Goal: Task Accomplishment & Management: Use online tool/utility

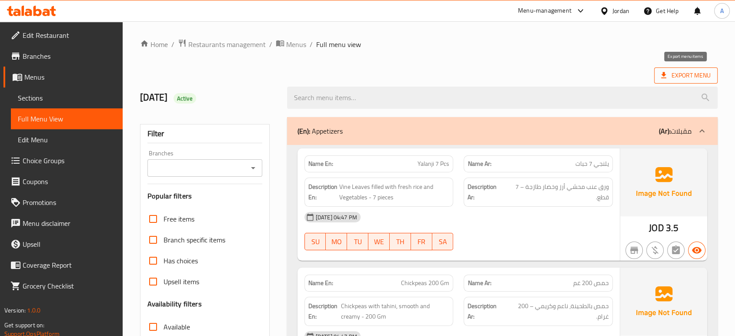
click at [687, 75] on span "Export Menu" at bounding box center [686, 75] width 50 height 11
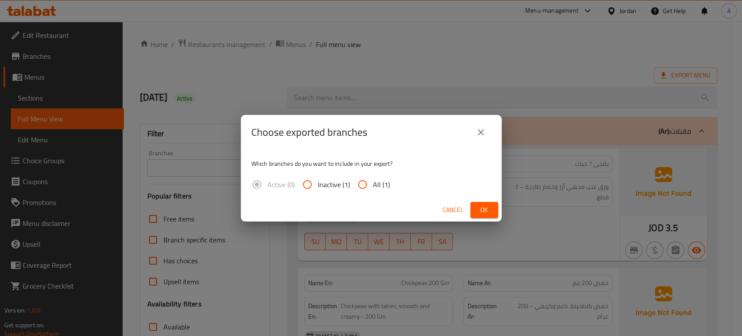
drag, startPoint x: 363, startPoint y: 183, endPoint x: 388, endPoint y: 181, distance: 25.3
click at [363, 183] on input "All (1)" at bounding box center [362, 184] width 21 height 21
radio input "true"
click at [486, 207] on span "Ok" at bounding box center [484, 209] width 14 height 11
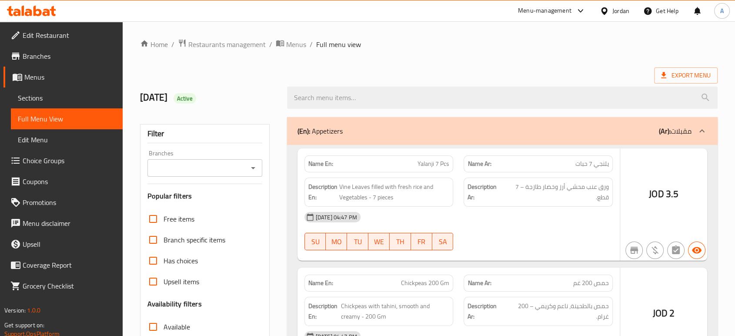
click at [687, 81] on div at bounding box center [367, 168] width 735 height 336
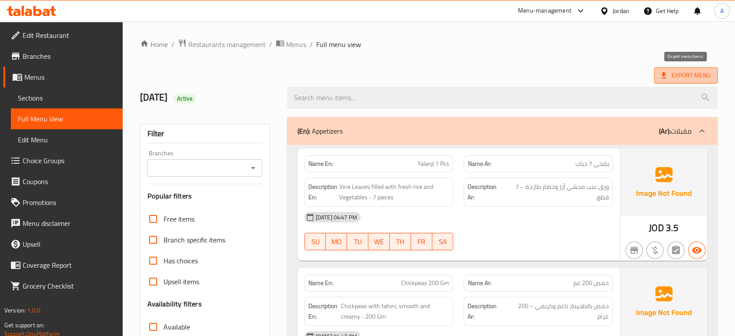
click at [687, 79] on span "Export Menu" at bounding box center [686, 75] width 50 height 11
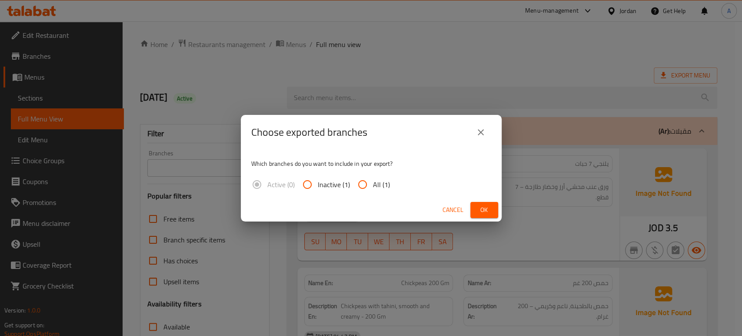
click at [383, 183] on span "All (1)" at bounding box center [381, 184] width 17 height 10
click at [373, 183] on input "All (1)" at bounding box center [362, 184] width 21 height 21
radio input "true"
click at [482, 216] on button "Ok" at bounding box center [484, 210] width 28 height 16
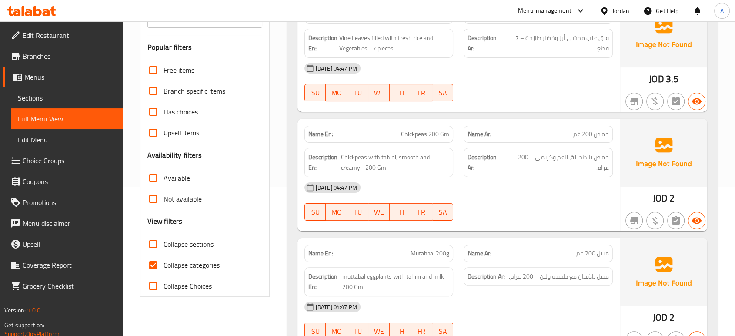
scroll to position [157, 0]
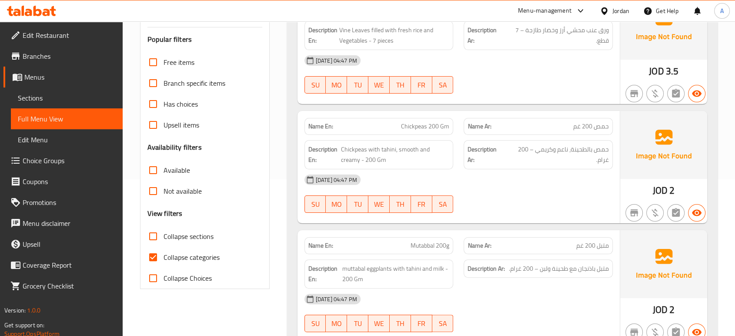
click at [183, 257] on span "Collapse categories" at bounding box center [191, 257] width 56 height 10
click at [163, 257] on input "Collapse categories" at bounding box center [153, 257] width 21 height 21
checkbox input "false"
click at [180, 241] on span "Collapse sections" at bounding box center [188, 236] width 50 height 10
click at [163, 242] on input "Collapse sections" at bounding box center [153, 236] width 21 height 21
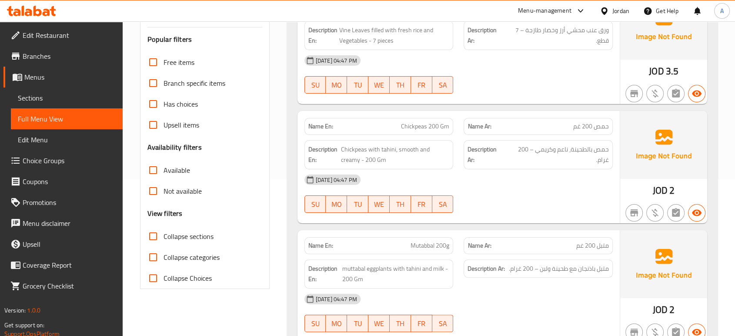
checkbox input "true"
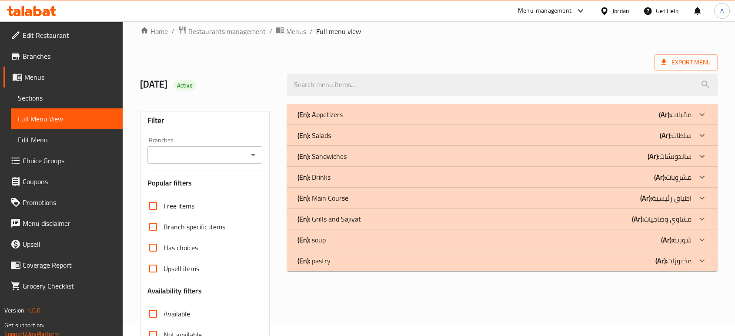
scroll to position [10, 0]
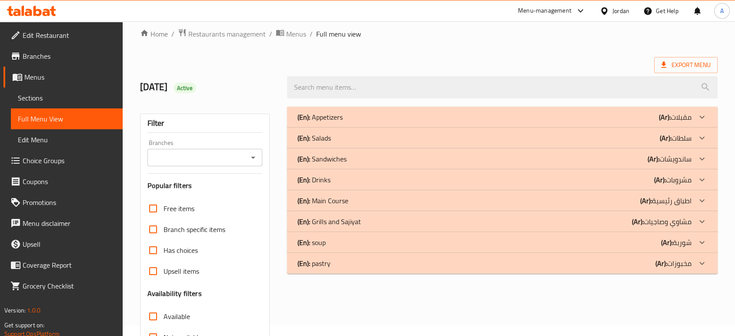
click at [380, 157] on div "(En): Sandwiches (Ar): ساندويشات" at bounding box center [494, 158] width 394 height 10
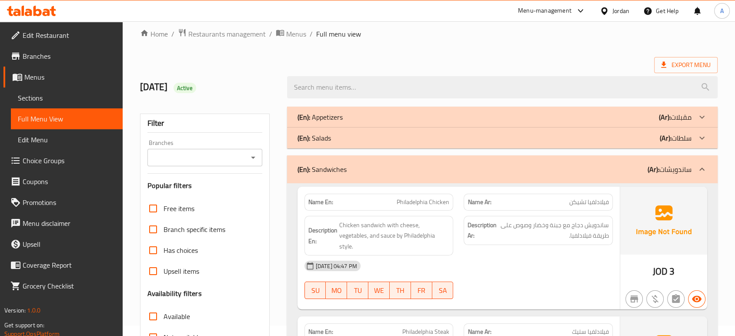
click at [376, 146] on div "(En): Salads (Ar): سلطات" at bounding box center [502, 137] width 430 height 21
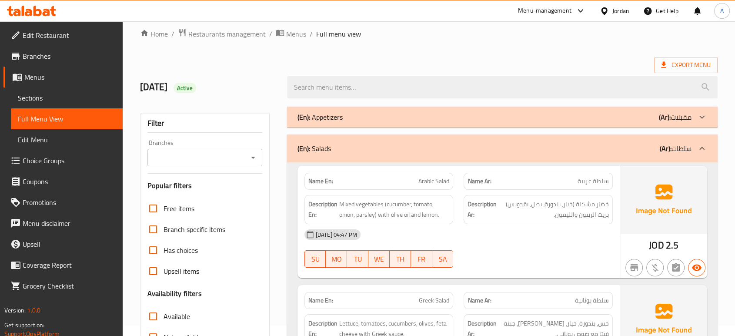
click at [373, 115] on div "(En): Appetizers (Ar): مقبلات" at bounding box center [494, 117] width 394 height 10
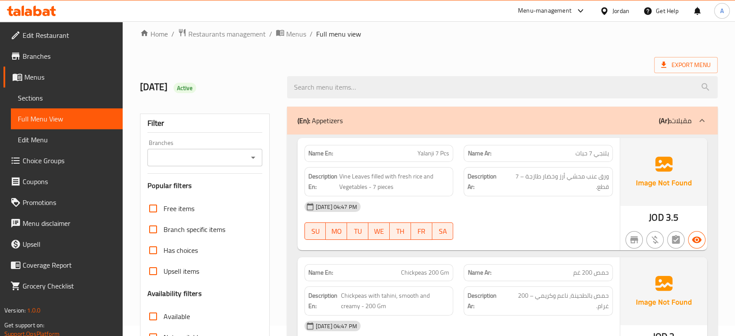
click at [306, 152] on div "Name En: Yalanji 7 Pcs" at bounding box center [378, 153] width 149 height 17
drag, startPoint x: 333, startPoint y: 153, endPoint x: 307, endPoint y: 153, distance: 25.7
click at [307, 153] on div "Name En: Yalanji 7 Pcs" at bounding box center [378, 153] width 149 height 17
copy strong "Name En:"
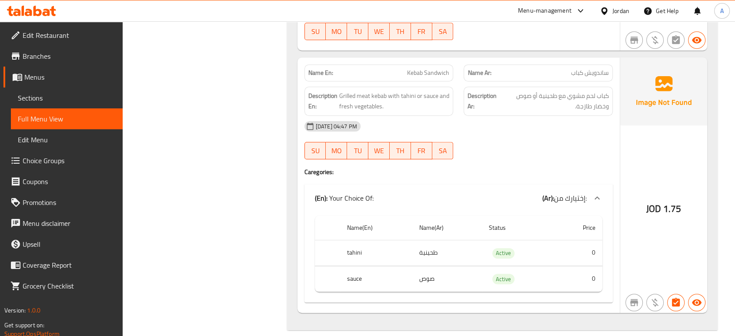
scroll to position [3938, 0]
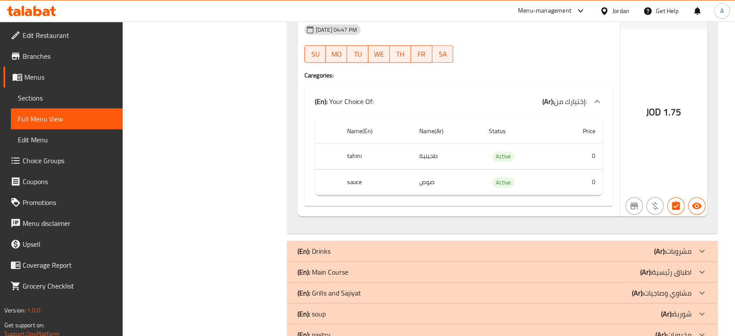
click at [348, 287] on p "(En): Grills and Sajiyat" at bounding box center [328, 292] width 63 height 10
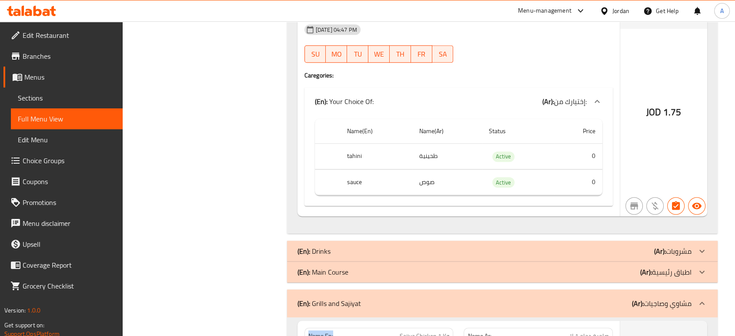
drag, startPoint x: 342, startPoint y: 310, endPoint x: 299, endPoint y: 311, distance: 43.1
click at [299, 322] on div "Name En: Sajiya Chicken 1 Kg" at bounding box center [379, 335] width 160 height 27
copy strong "Name En:"
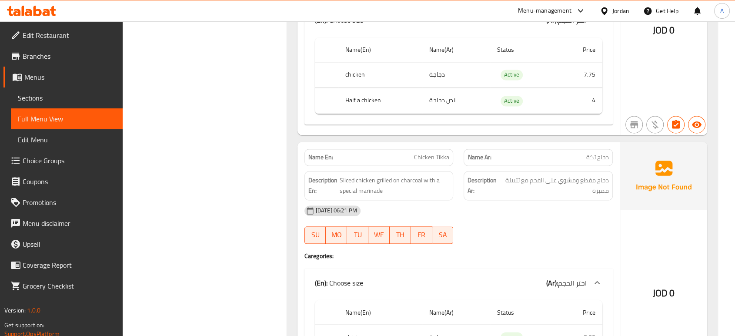
scroll to position [8098, 0]
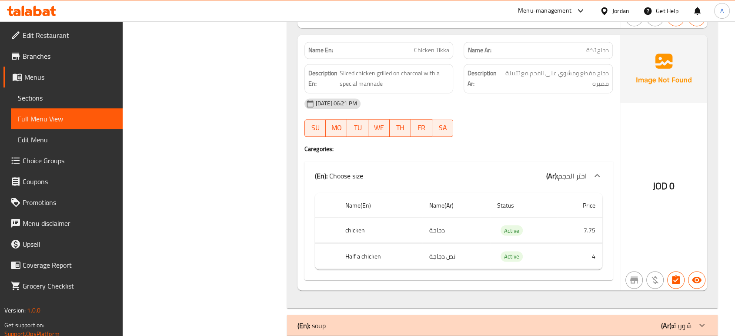
click at [410, 314] on div "(En): soup (Ar): شوربة" at bounding box center [502, 324] width 430 height 21
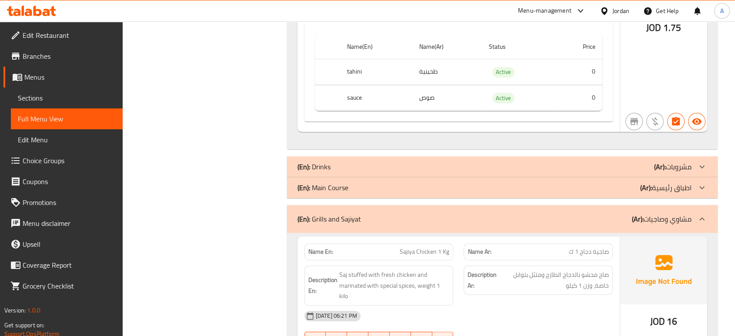
scroll to position [3987, 0]
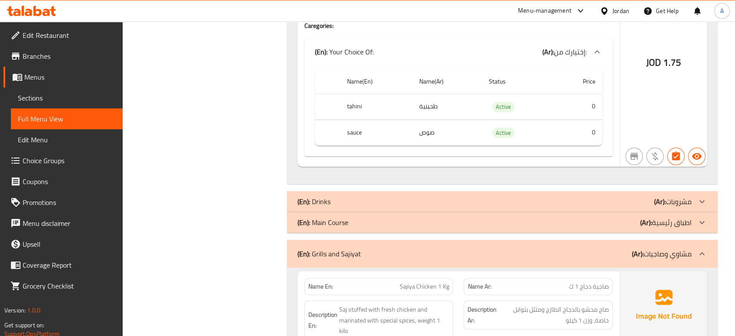
click at [497, 240] on div "(En): Grills and Sajiyat (Ar): مشاوي وصاجيات" at bounding box center [502, 254] width 430 height 28
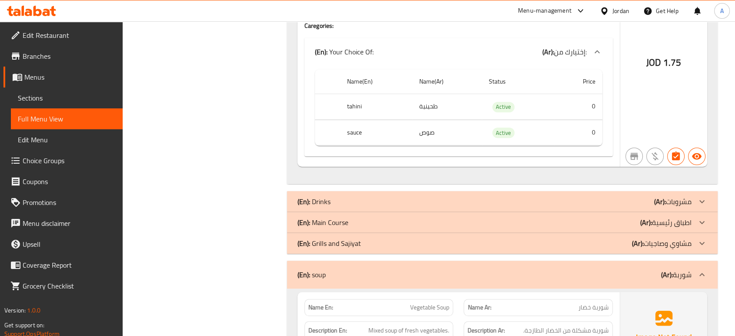
click at [461, 269] on div "(En): soup (Ar): شوربة" at bounding box center [494, 274] width 394 height 10
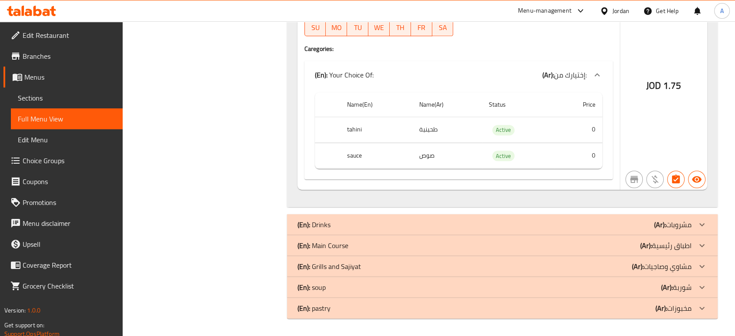
scroll to position [3938, 0]
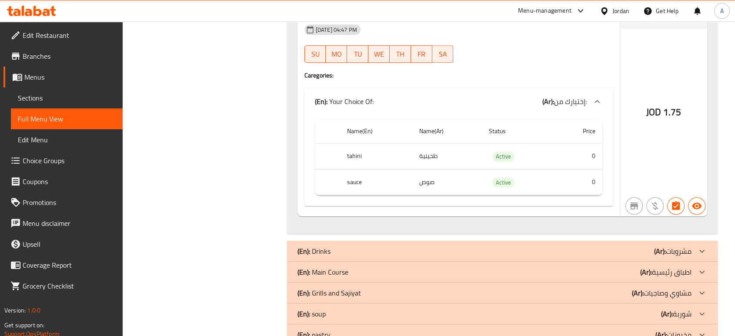
click at [387, 267] on div "(En): Main Course (Ar): اطباق رئيسية" at bounding box center [494, 272] width 394 height 10
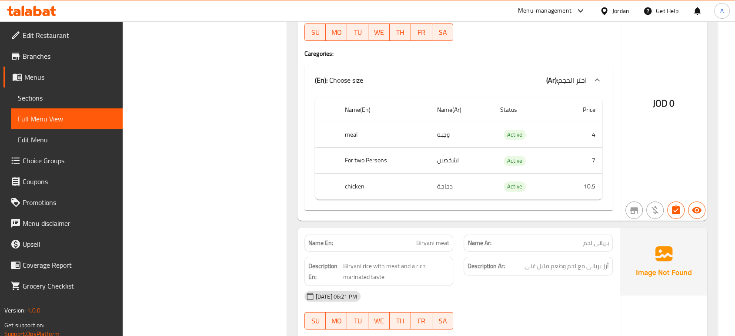
scroll to position [6323, 0]
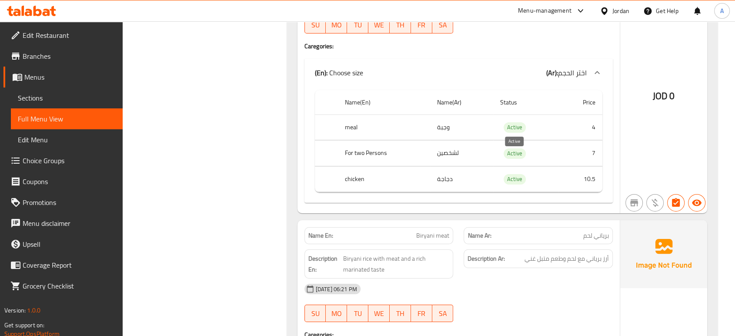
click at [515, 174] on span "Active" at bounding box center [515, 179] width 22 height 10
copy span "Active"
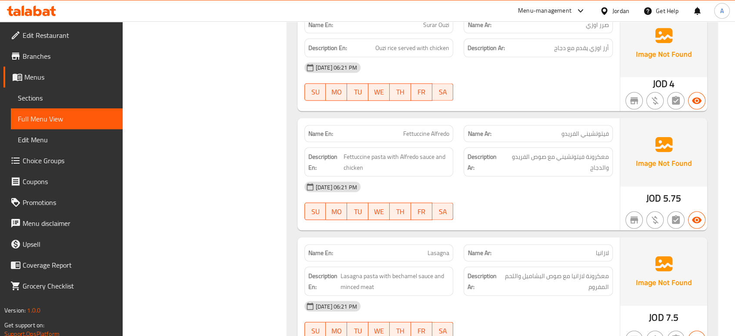
scroll to position [8516, 0]
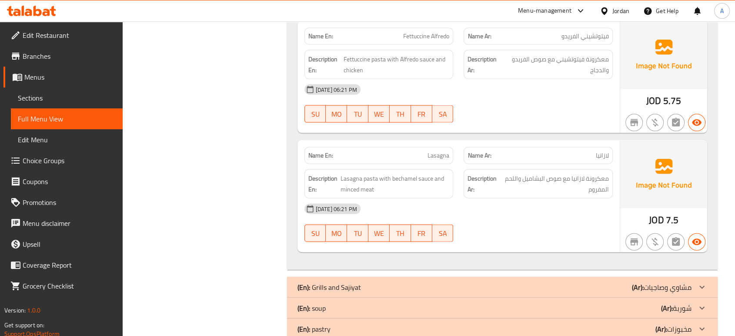
click at [424, 303] on div "(En): soup (Ar): شوربة" at bounding box center [494, 308] width 394 height 10
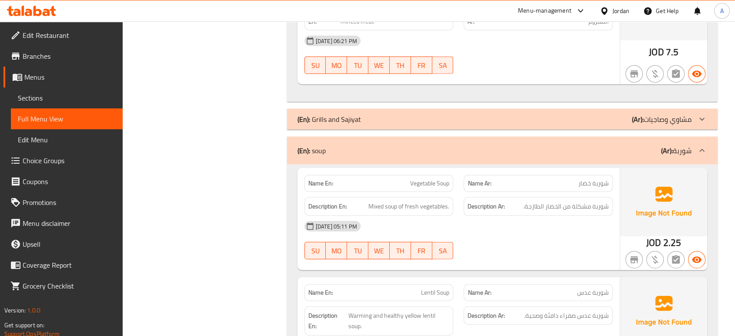
scroll to position [8682, 0]
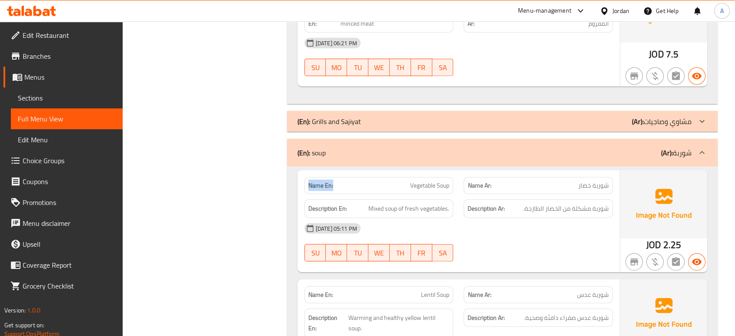
drag, startPoint x: 335, startPoint y: 167, endPoint x: 297, endPoint y: 166, distance: 38.7
click at [344, 177] on div "Name En: Vegetable Soup" at bounding box center [378, 185] width 149 height 17
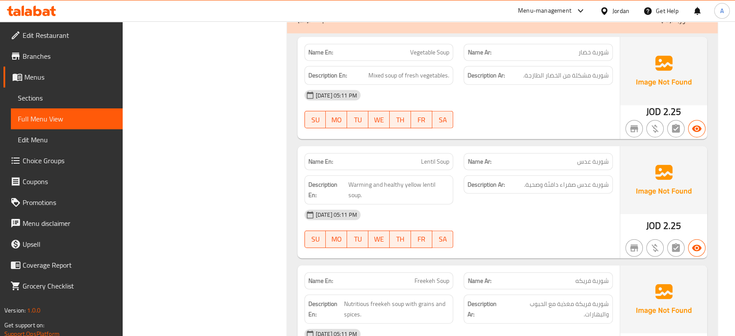
click at [367, 294] on div "Description En: Nutritious freekeh soup with grains and spices." at bounding box center [378, 308] width 149 height 29
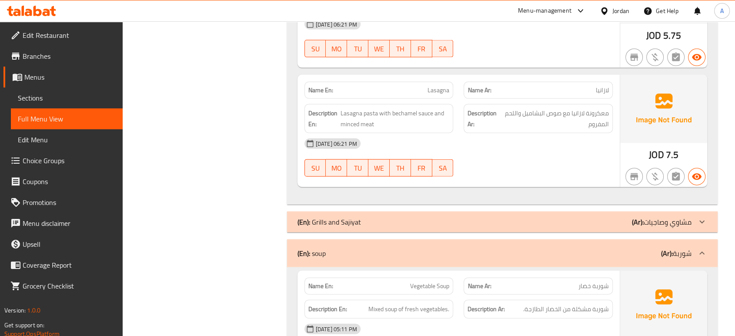
scroll to position [8581, 0]
click at [337, 248] on div "(En): soup (Ar): شوربة" at bounding box center [494, 253] width 394 height 10
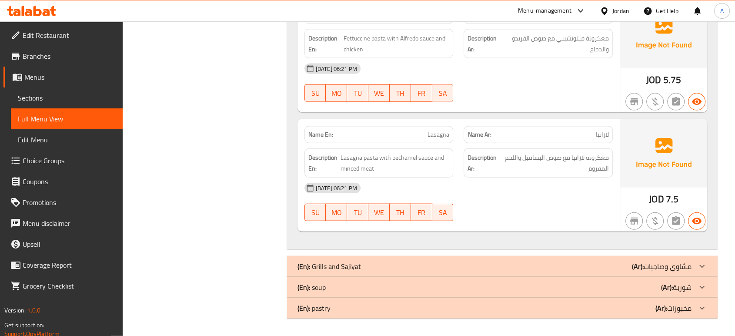
scroll to position [8516, 0]
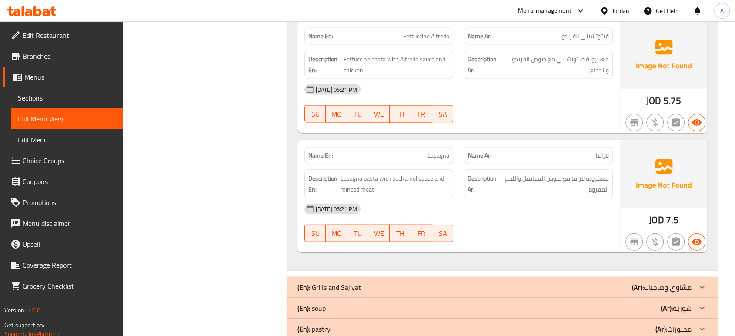
click at [362, 219] on div "SU MO TU WE TH FR SA" at bounding box center [379, 233] width 160 height 28
click at [357, 282] on p "(En): Grills and Sajiyat" at bounding box center [328, 287] width 63 height 10
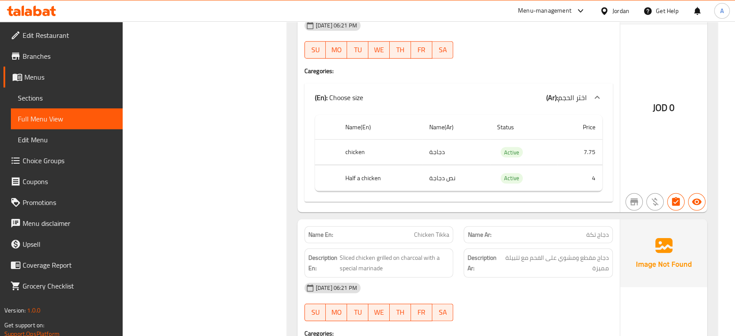
scroll to position [12479, 0]
drag, startPoint x: 335, startPoint y: 203, endPoint x: 306, endPoint y: 204, distance: 28.7
click at [306, 227] on div "Name En: Chicken Tikka" at bounding box center [378, 235] width 149 height 17
click at [337, 231] on p "Name En: Chicken Tikka" at bounding box center [378, 235] width 141 height 9
drag, startPoint x: 337, startPoint y: 202, endPoint x: 304, endPoint y: 202, distance: 33.0
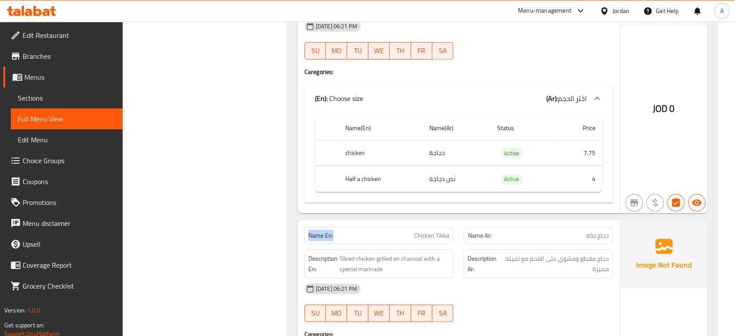
click at [304, 227] on div "Name En: Chicken Tikka" at bounding box center [378, 235] width 149 height 17
copy strong "Name En:"
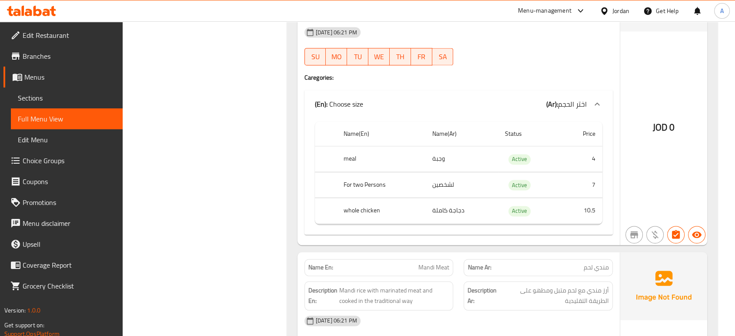
scroll to position [4575, 0]
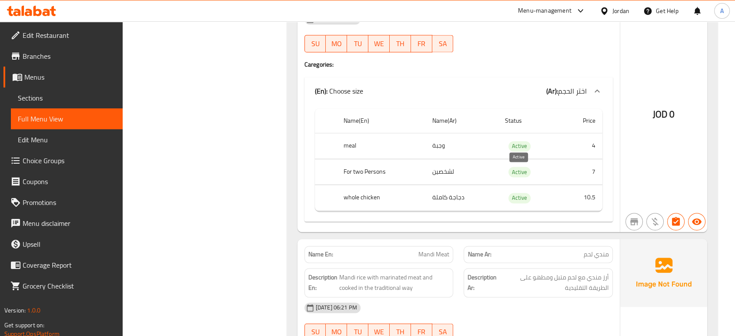
click at [514, 193] on span "Active" at bounding box center [519, 198] width 22 height 10
copy span "Active"
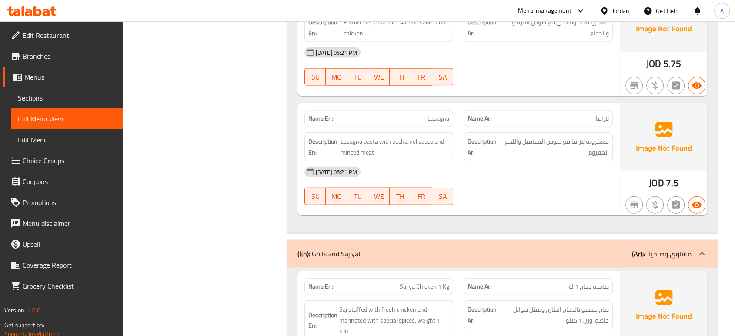
scroll to position [8547, 0]
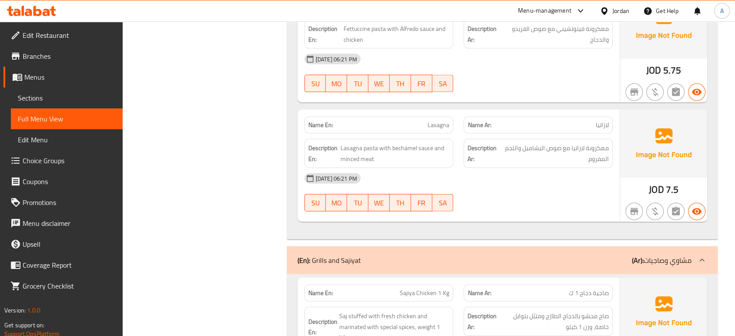
click at [410, 255] on div "(En): Grills and Sajiyat (Ar): مشاوي وصاجيات" at bounding box center [494, 260] width 394 height 10
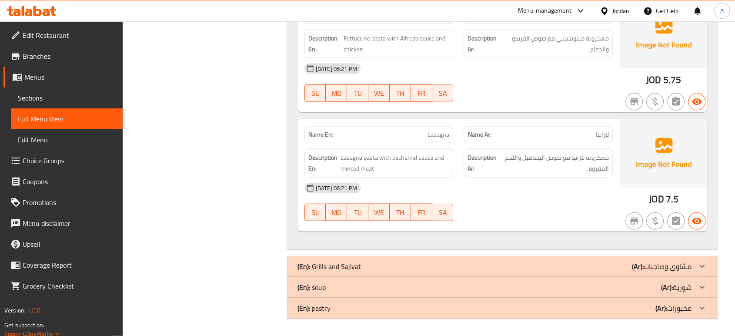
scroll to position [8516, 0]
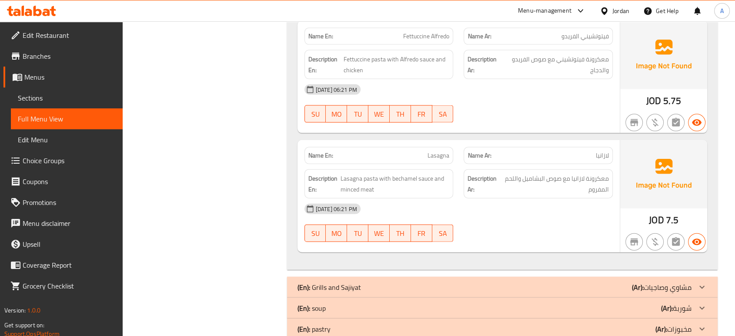
click at [402, 303] on div "(En): soup (Ar): شوربة" at bounding box center [494, 308] width 394 height 10
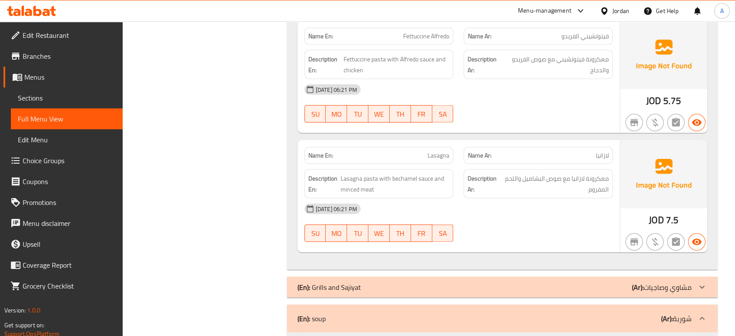
scroll to position [9007, 0]
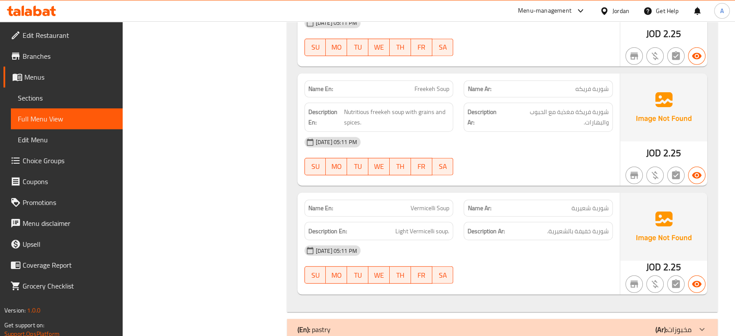
click at [671, 324] on p "(Ar): مخبوزات" at bounding box center [673, 329] width 36 height 10
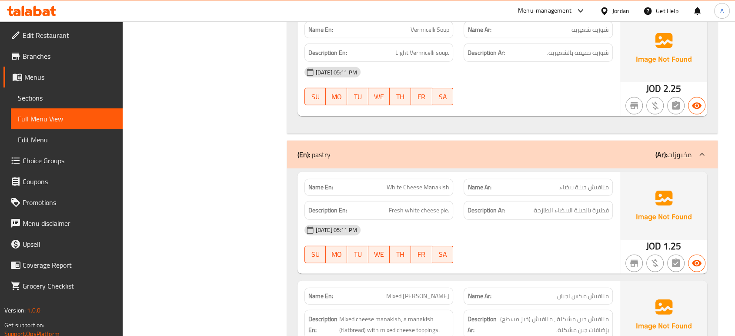
scroll to position [9141, 0]
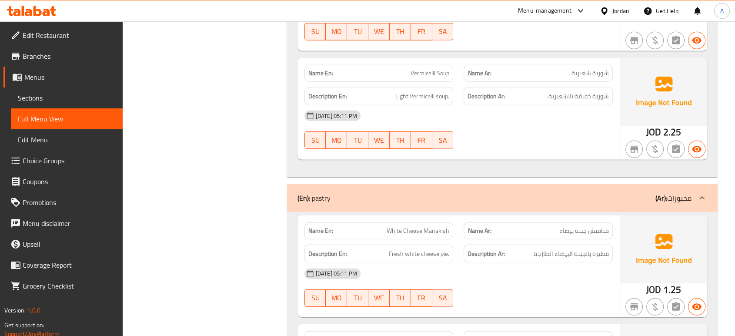
click at [610, 193] on div "(En): pastry (Ar): مخبوزات" at bounding box center [494, 198] width 394 height 10
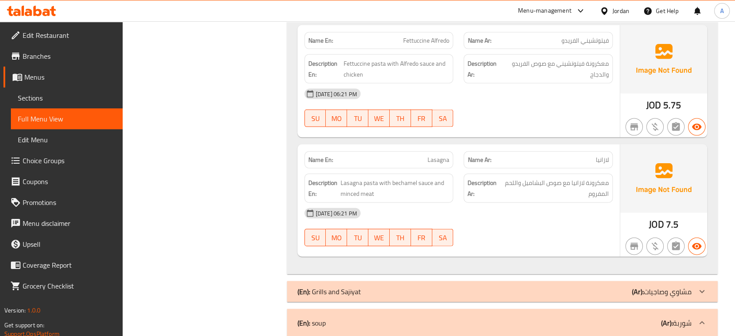
scroll to position [8512, 0]
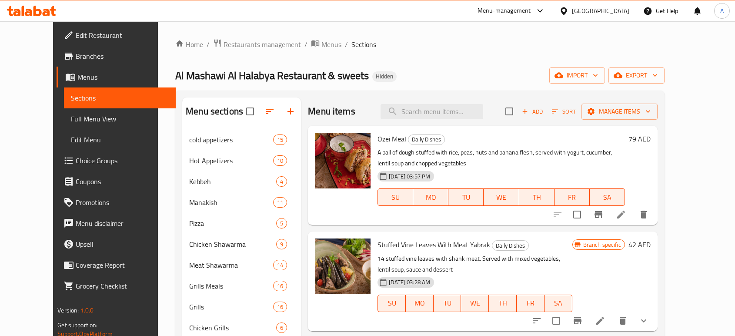
scroll to position [157, 0]
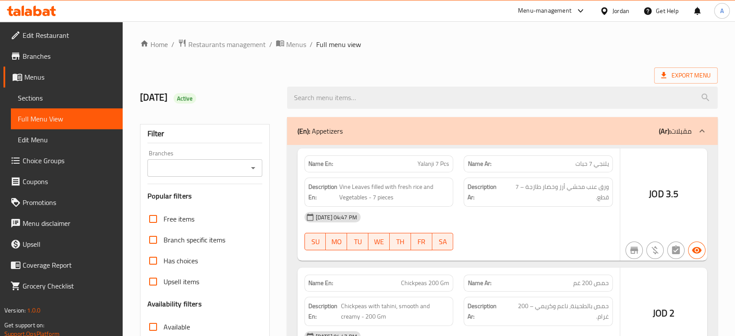
click at [59, 100] on div at bounding box center [367, 168] width 735 height 336
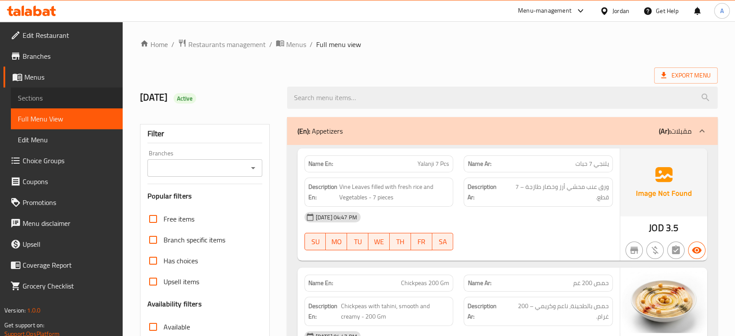
click at [59, 100] on span "Sections" at bounding box center [67, 98] width 98 height 10
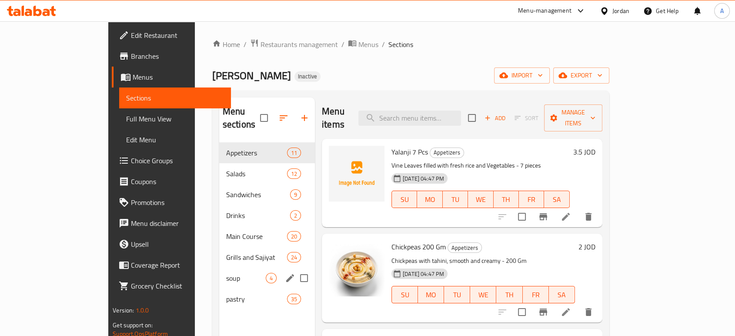
click at [295, 269] on input "Menu sections" at bounding box center [304, 278] width 18 height 18
checkbox input "true"
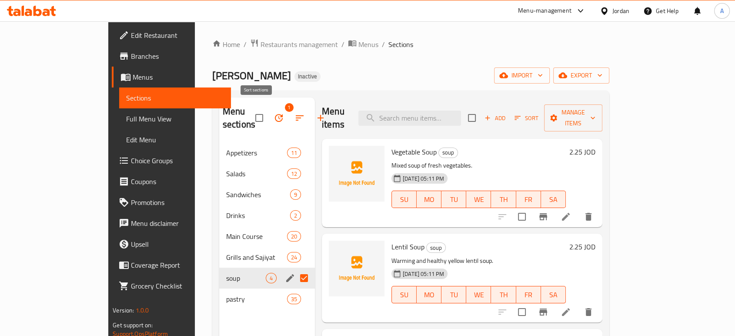
click at [296, 115] on icon "button" at bounding box center [300, 117] width 8 height 5
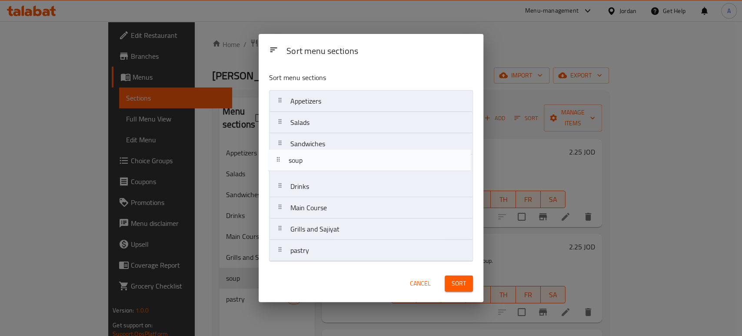
drag, startPoint x: 353, startPoint y: 233, endPoint x: 351, endPoint y: 160, distance: 72.2
click at [351, 160] on nav "Appetizers Salads Sandwiches Drinks Main Course Grills and Sajiyat soup pastry" at bounding box center [371, 175] width 204 height 171
drag, startPoint x: 336, startPoint y: 211, endPoint x: 339, endPoint y: 164, distance: 47.1
click at [339, 164] on nav "Appetizers Salads Sandwiches soup Drinks Main Course Grills and Sajiyat pastry" at bounding box center [371, 175] width 204 height 171
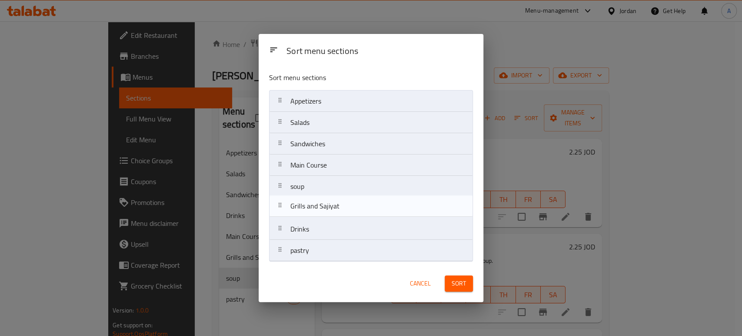
drag, startPoint x: 326, startPoint y: 226, endPoint x: 326, endPoint y: 199, distance: 27.4
click at [326, 199] on nav "Appetizers Salads Sandwiches Main Course soup Drinks Grills and Sajiyat pastry" at bounding box center [371, 175] width 204 height 171
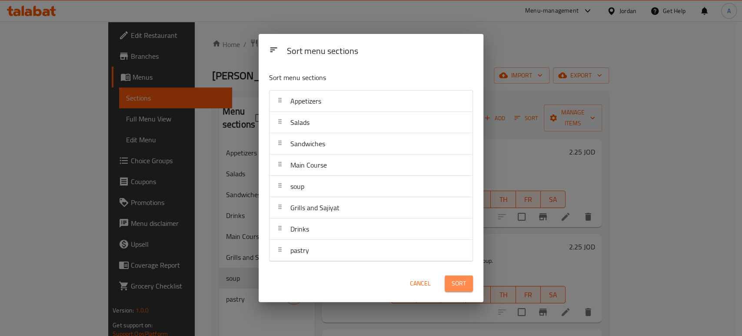
click at [459, 288] on span "Sort" at bounding box center [459, 283] width 14 height 11
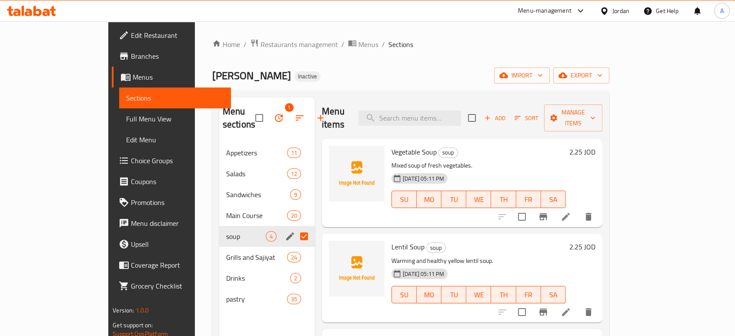
click at [416, 95] on div "Menu sections 1 Appetizers 11 Salads 12 Sandwiches 9 Main Course 20 soup 4 Gril…" at bounding box center [410, 265] width 397 height 350
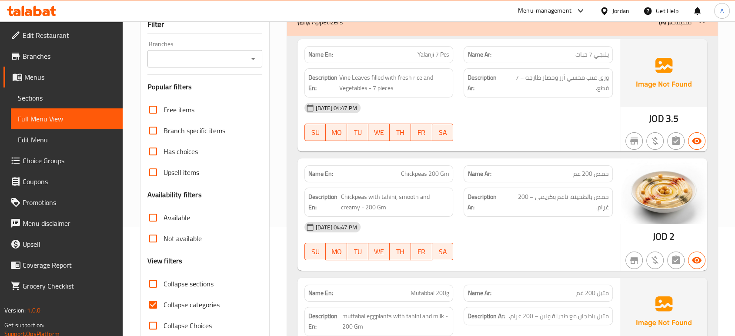
scroll to position [112, 0]
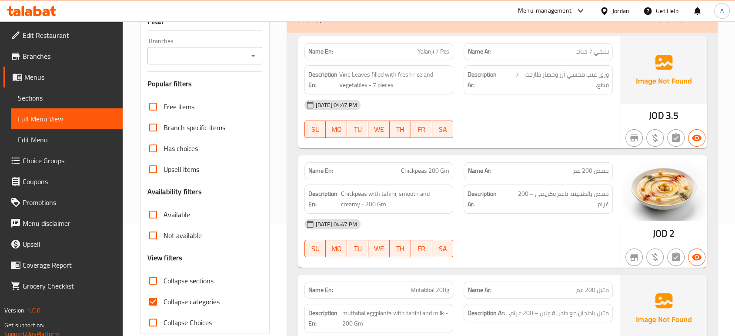
click at [187, 305] on span "Collapse categories" at bounding box center [191, 301] width 56 height 10
click at [163, 305] on input "Collapse categories" at bounding box center [153, 301] width 21 height 21
checkbox input "false"
click at [182, 280] on span "Collapse sections" at bounding box center [188, 280] width 50 height 10
click at [163, 280] on input "Collapse sections" at bounding box center [153, 280] width 21 height 21
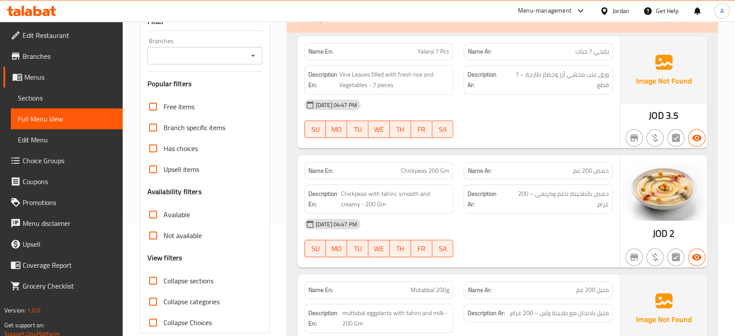
checkbox input "true"
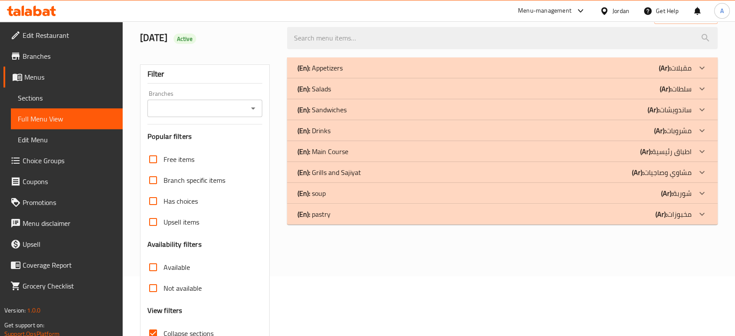
scroll to position [60, 0]
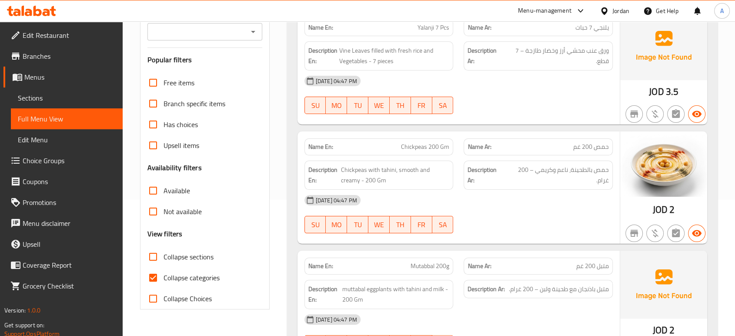
scroll to position [139, 0]
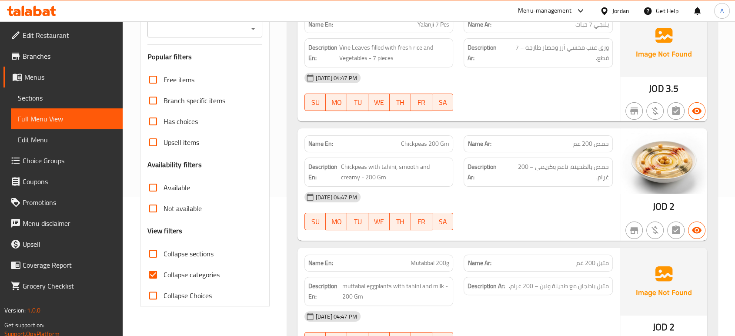
click at [191, 269] on span "Collapse categories" at bounding box center [191, 274] width 56 height 10
click at [163, 268] on input "Collapse categories" at bounding box center [153, 274] width 21 height 21
checkbox input "false"
click at [188, 255] on span "Collapse sections" at bounding box center [188, 253] width 50 height 10
click at [163, 255] on input "Collapse sections" at bounding box center [153, 253] width 21 height 21
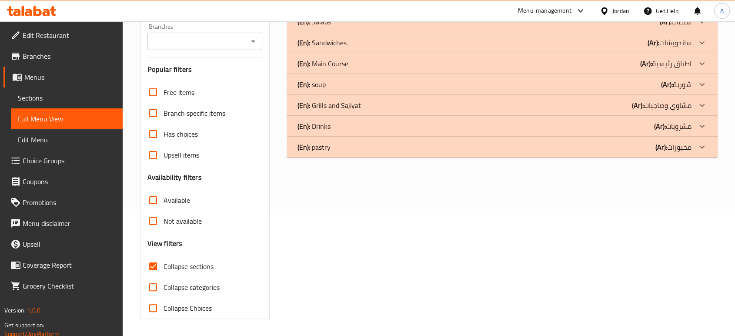
scroll to position [0, 0]
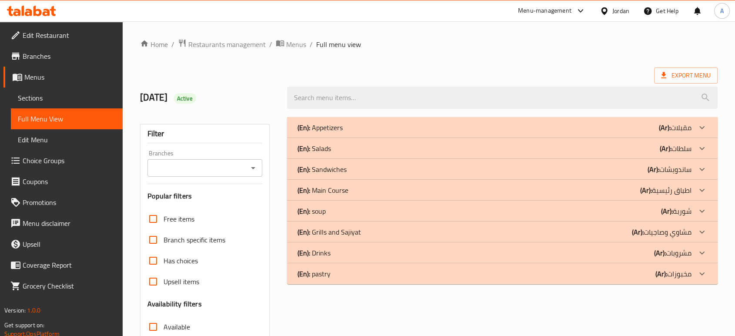
click at [369, 131] on div "(En): Appetizers (Ar): مقبلات" at bounding box center [494, 127] width 394 height 10
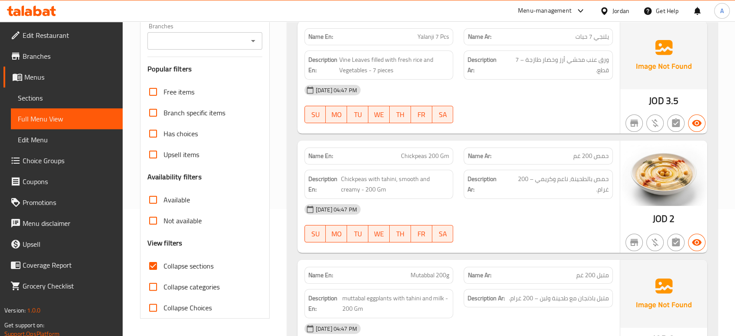
scroll to position [127, 0]
click at [184, 265] on span "Collapse sections" at bounding box center [188, 265] width 50 height 10
click at [163, 265] on input "Collapse sections" at bounding box center [153, 265] width 21 height 21
click at [184, 265] on span "Collapse sections" at bounding box center [188, 265] width 50 height 10
click at [163, 265] on input "Collapse sections" at bounding box center [153, 265] width 21 height 21
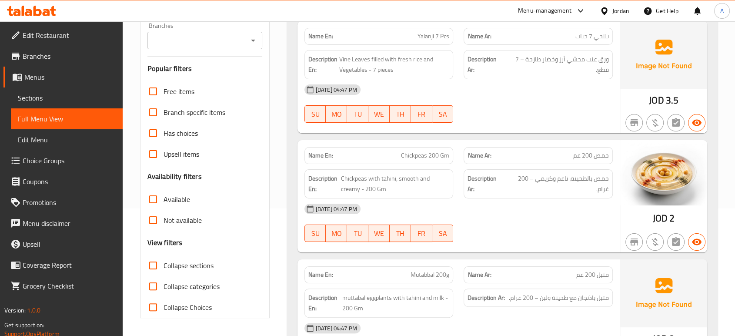
checkbox input "true"
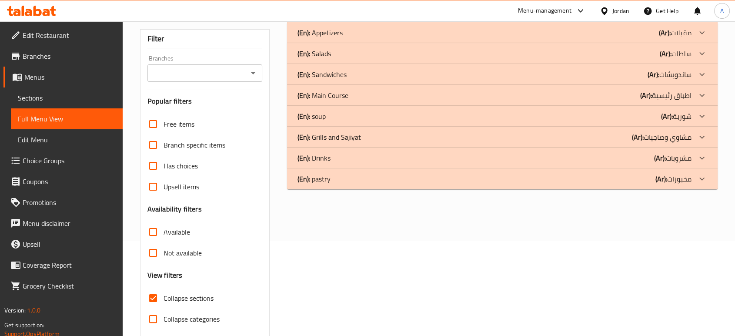
scroll to position [91, 0]
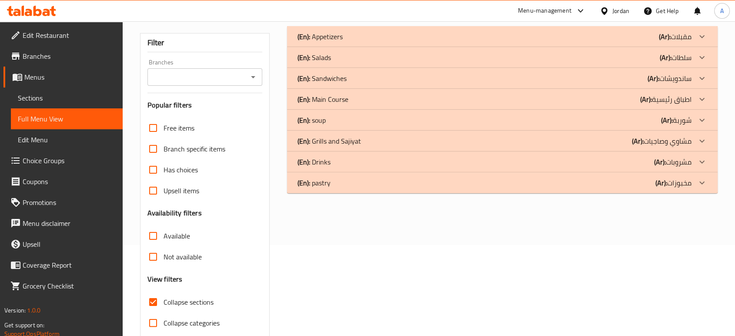
click at [385, 96] on div "(En): Main Course (Ar): اطباق رئيسية" at bounding box center [494, 99] width 394 height 10
